Goal: Task Accomplishment & Management: Use online tool/utility

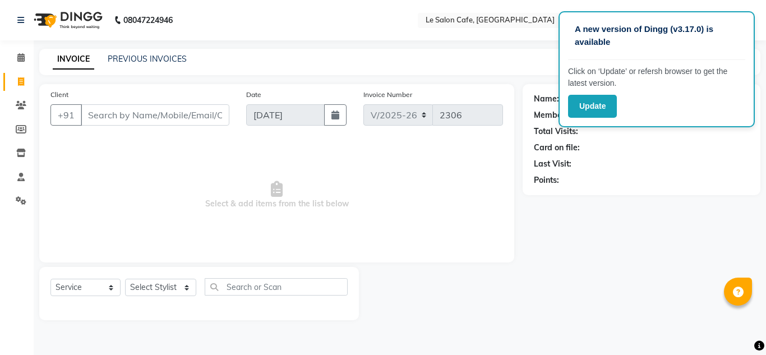
select select "594"
select select "service"
click at [457, 194] on span "Select & add items from the list below" at bounding box center [276, 195] width 453 height 112
select select "594"
select select "service"
